Goal: Information Seeking & Learning: Learn about a topic

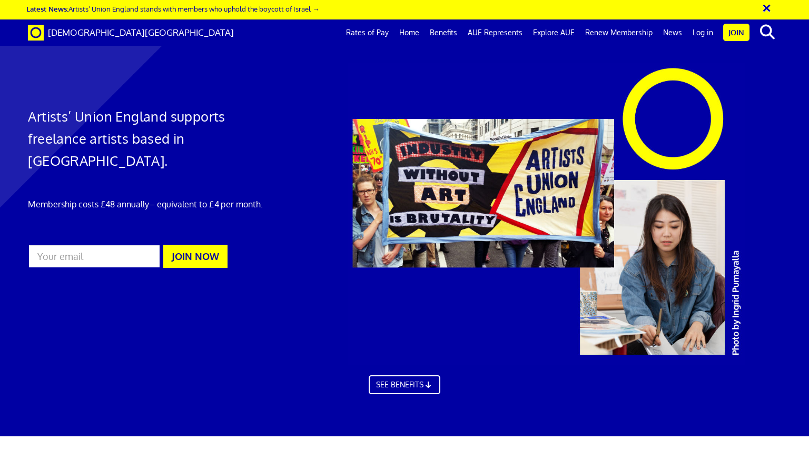
scroll to position [0, 8]
click at [364, 26] on link "Rates of Pay" at bounding box center [367, 32] width 53 height 26
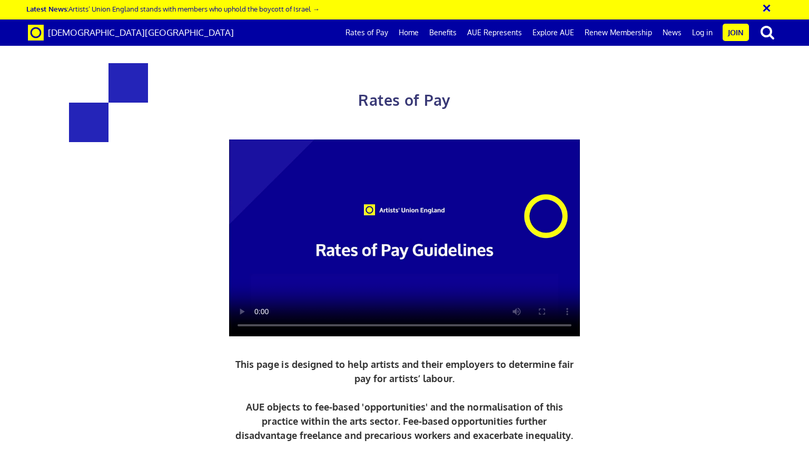
scroll to position [427, 0]
